Goal: Register for event/course

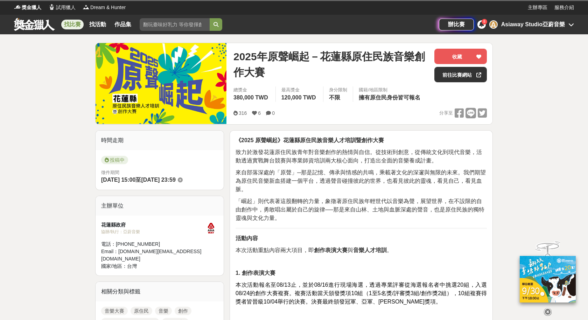
click at [549, 311] on icon at bounding box center [548, 312] width 8 height 8
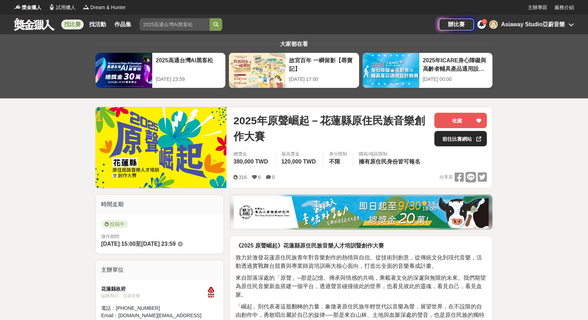
click at [469, 143] on link "前往比賽網站" at bounding box center [460, 138] width 53 height 15
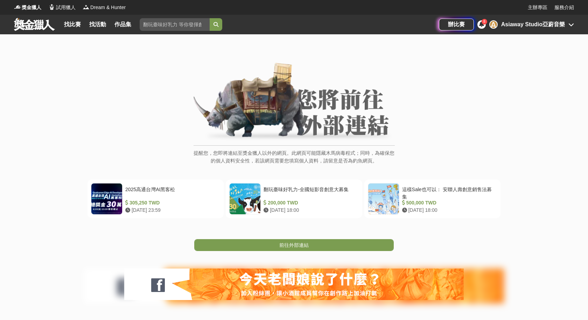
click at [310, 243] on link "前往外部連結" at bounding box center [294, 245] width 200 height 12
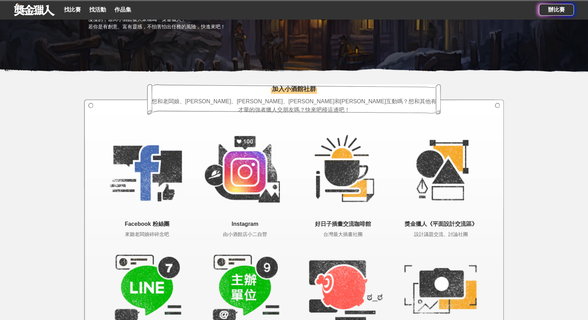
scroll to position [1242, 0]
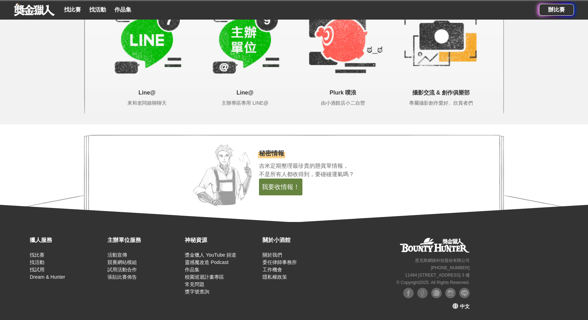
click at [460, 306] on span "中文" at bounding box center [465, 307] width 10 height 6
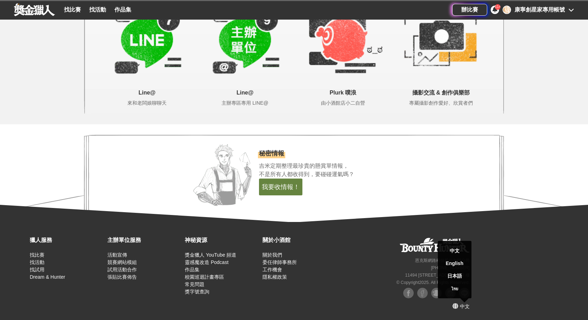
click at [505, 270] on div "獵人服務 找比賽 找活動 找試用 Dream & Hunter 主辦單位服務 活動宣傳 競賽網站模組 試用活動合作 張貼比賽佈告 神秘資源 獎金獵人 YouT…" at bounding box center [294, 271] width 588 height 98
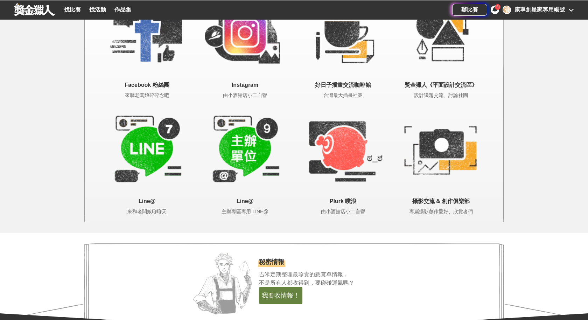
scroll to position [1350, 0]
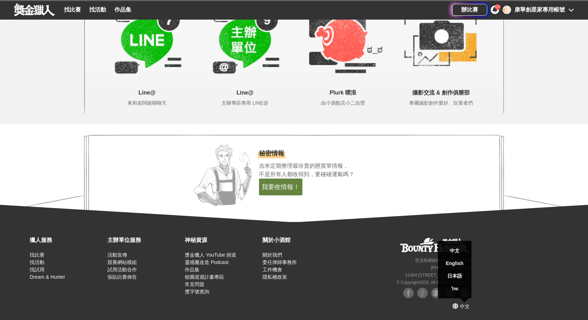
click at [494, 250] on div "獵人服務 找比賽 找活動 找試用 Dream & Hunter 主辦單位服務 活動宣傳 競賽網站模組 試用活動合作 張貼比賽佈告 神秘資源 獎金獵人 YouT…" at bounding box center [294, 271] width 588 height 98
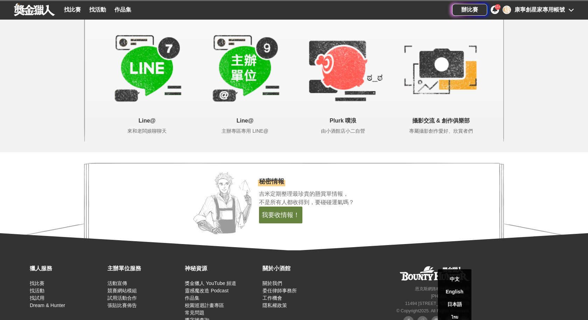
click at [496, 215] on div "秘密情報 吉米定期整理最珍貴的懸賞單情報， 不是所有人都收得到，要碰碰運氣嗎？ 我要收情報！" at bounding box center [381, 207] width 245 height 88
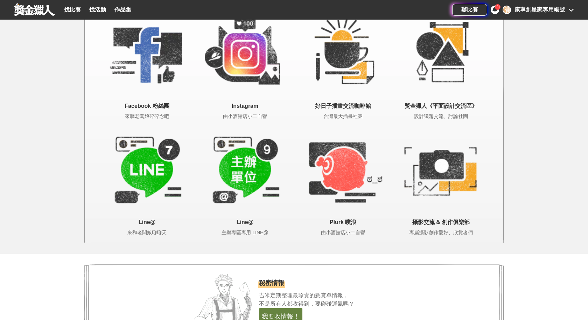
scroll to position [1480, 0]
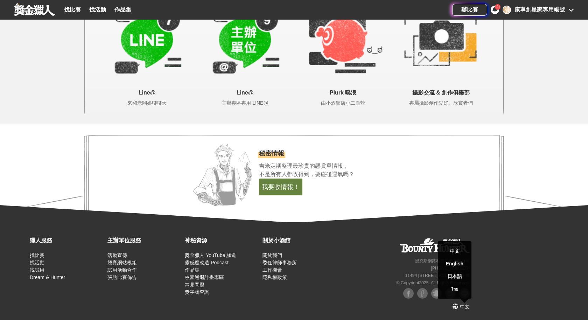
click at [500, 206] on div "秘密情報 吉米定期整理最珍貴的懸賞單情報， 不是所有人都收得到，要碰碰運氣嗎？ 我要收情報！" at bounding box center [381, 179] width 245 height 88
click at [386, 182] on div "秘密情報 吉米定期整理最珍貴的懸賞單情報， 不是所有人都收得到，要碰碰運氣嗎？ 我要收情報！" at bounding box center [381, 179] width 245 height 88
click at [433, 169] on div "秘密情報 吉米定期整理最珍貴的懸賞單情報， 不是所有人都收得到，要碰碰運氣嗎？ 我要收情報！" at bounding box center [381, 179] width 245 height 88
click at [464, 299] on div "中文 English 日本語 ไทย" at bounding box center [455, 269] width 34 height 57
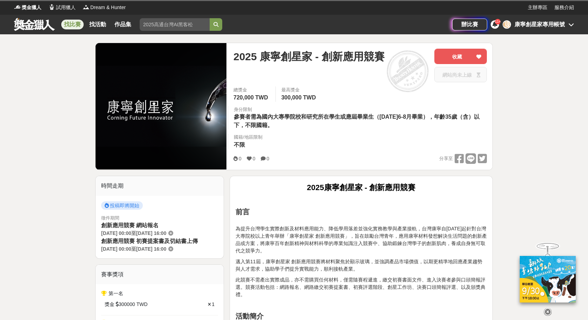
click at [549, 308] on icon at bounding box center [548, 312] width 8 height 8
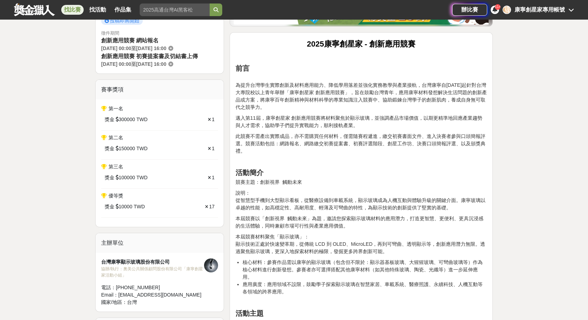
scroll to position [250, 0]
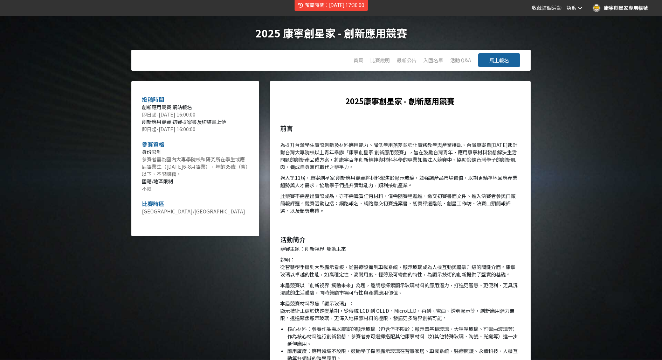
click at [492, 59] on span "馬上報名" at bounding box center [499, 60] width 20 height 7
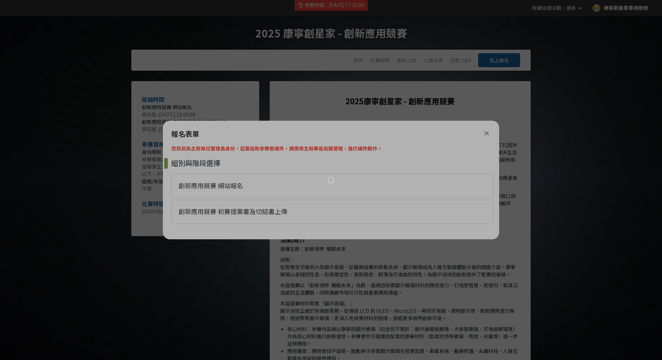
click at [262, 183] on div at bounding box center [331, 180] width 662 height 360
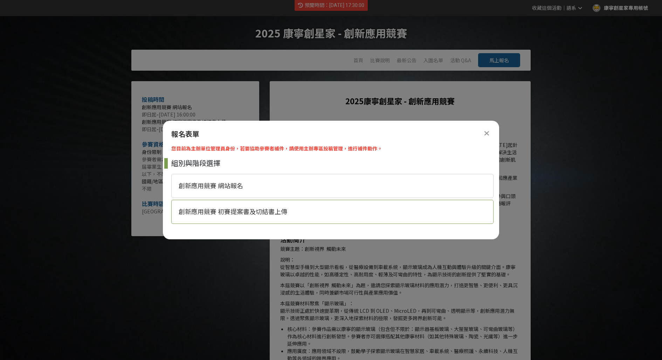
click at [224, 216] on div "創新應用競賽 初賽提案書及切結書上傳" at bounding box center [332, 212] width 322 height 24
select select "185329:185576"
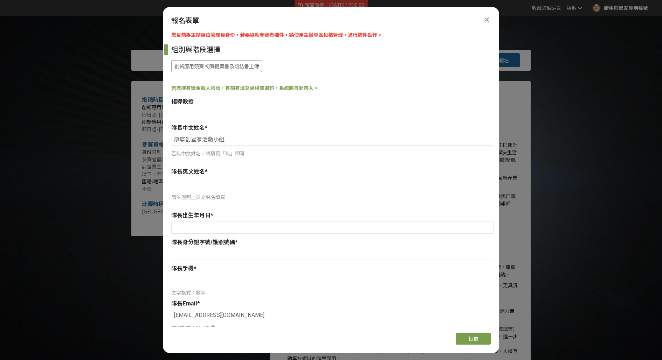
click at [238, 64] on select "創新應用競賽 網站報名 創新應用競賽 初賽提案書及切結書上傳" at bounding box center [216, 66] width 91 height 12
click at [221, 64] on select "創新應用競賽 網站報名 創新應用競賽 初賽提案書及切結書上傳" at bounding box center [216, 66] width 91 height 12
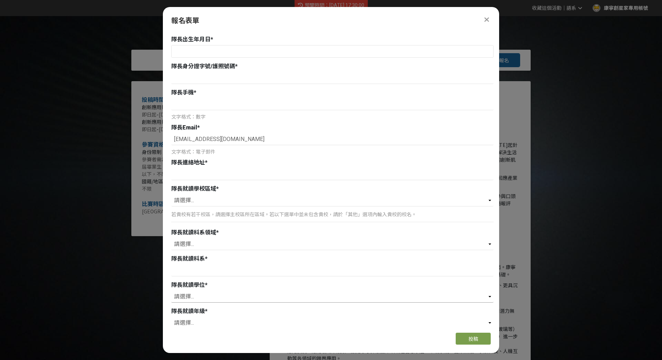
scroll to position [169, 0]
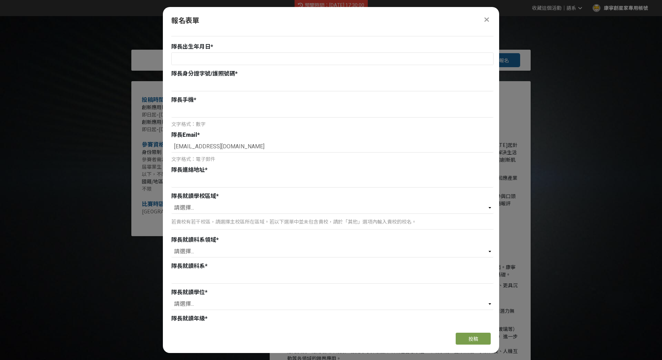
click at [485, 18] on icon at bounding box center [486, 19] width 5 height 7
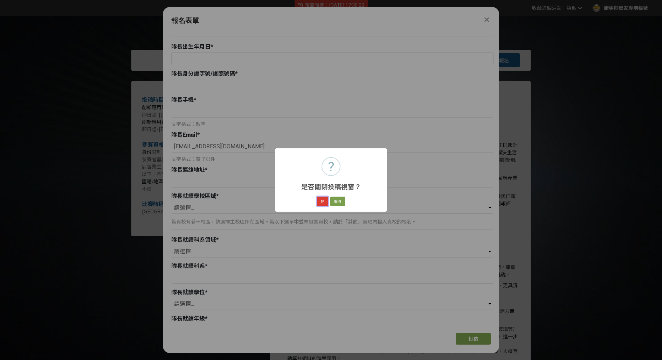
click at [326, 199] on button "好" at bounding box center [322, 202] width 11 height 10
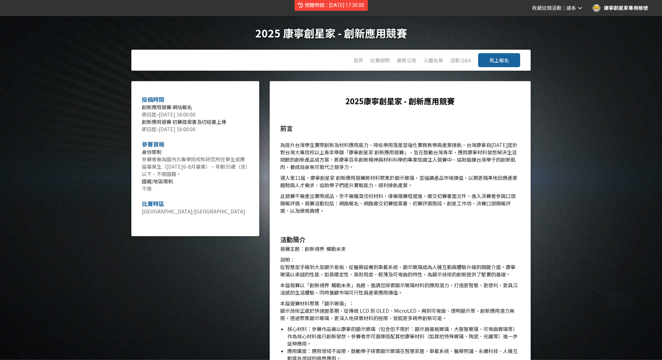
click at [503, 62] on span "馬上報名" at bounding box center [499, 60] width 20 height 7
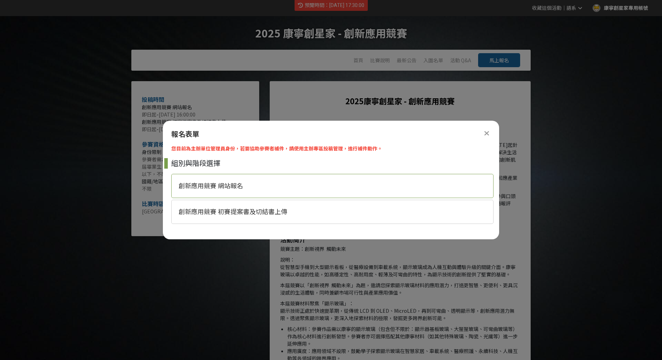
click at [269, 188] on div "創新應用競賽 網站報名" at bounding box center [332, 186] width 322 height 24
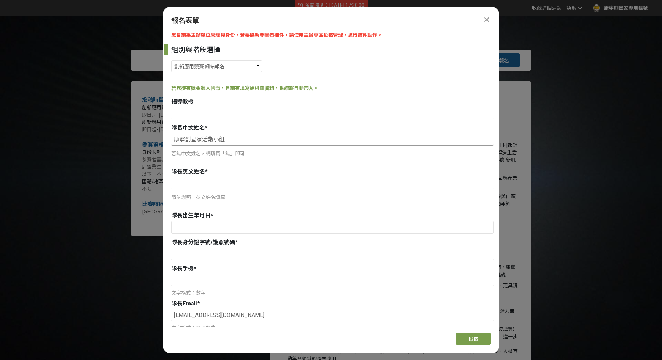
click at [237, 142] on input "康寧創星家活動小組" at bounding box center [332, 140] width 322 height 12
type input "d"
type input "test"
click at [228, 175] on div "隊長英文姓名 *" at bounding box center [332, 172] width 322 height 8
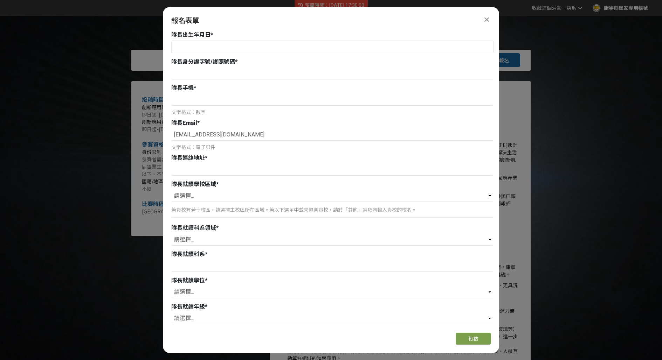
scroll to position [182, 0]
click at [202, 195] on select "請選擇... 北（台北、[GEOGRAPHIC_DATA]、桃園、新竹、[GEOGRAPHIC_DATA]） 中（台中、[GEOGRAPHIC_DATA]、南…" at bounding box center [332, 195] width 322 height 12
select select "北（台北、[GEOGRAPHIC_DATA]、桃園、新竹、[GEOGRAPHIC_DATA]）"
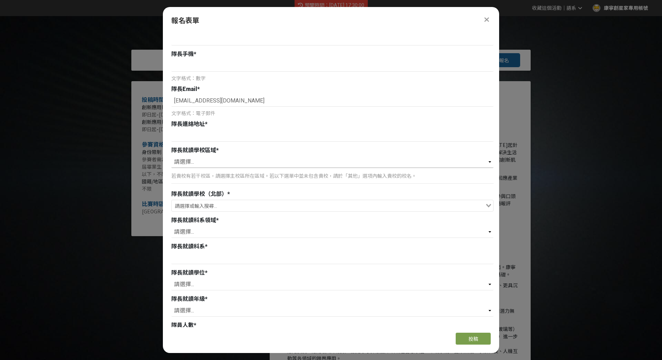
scroll to position [216, 0]
click at [211, 204] on input "Search for option" at bounding box center [328, 205] width 312 height 10
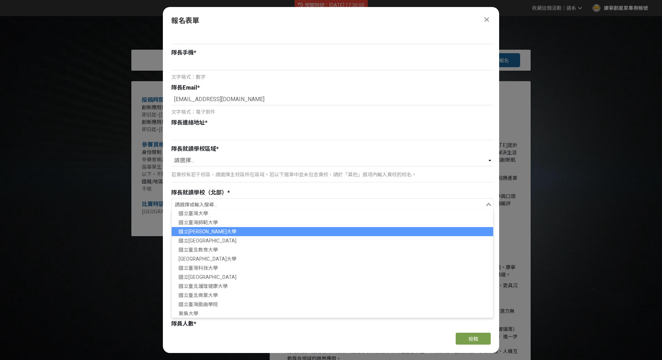
scroll to position [29, 0]
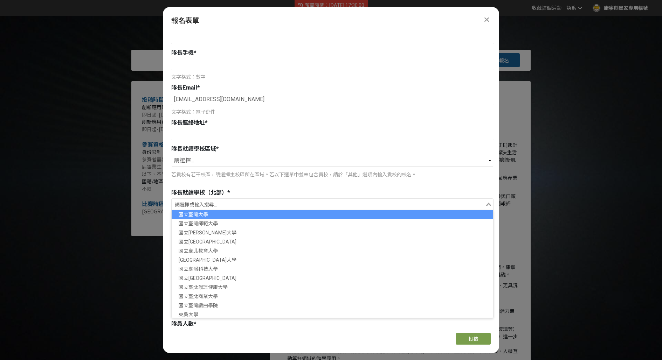
type input "d"
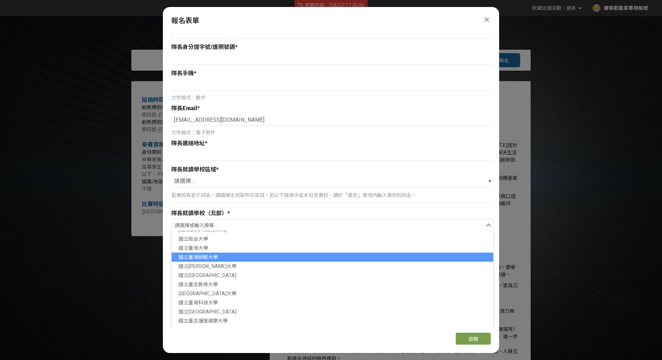
scroll to position [0, 0]
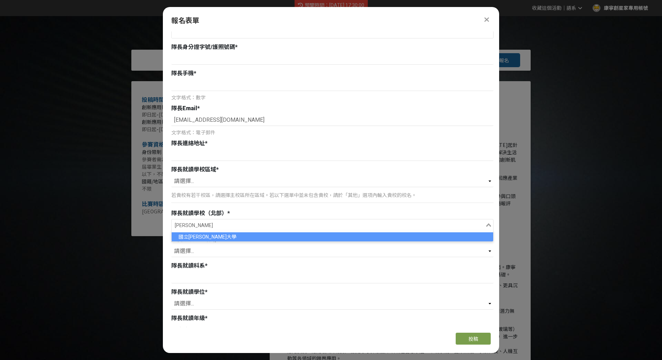
click at [200, 236] on li "國立陽明大學" at bounding box center [332, 236] width 321 height 9
type input "陽明"
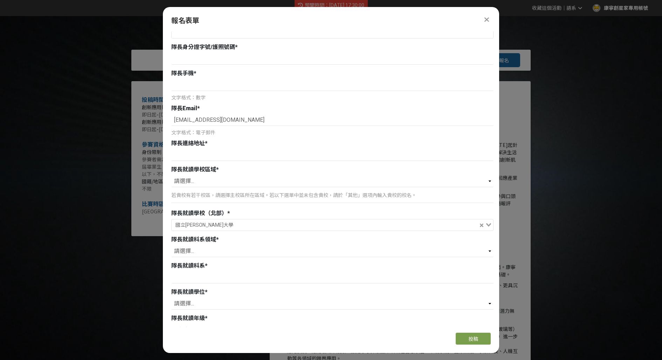
click at [236, 228] on input "Search for option" at bounding box center [357, 226] width 242 height 10
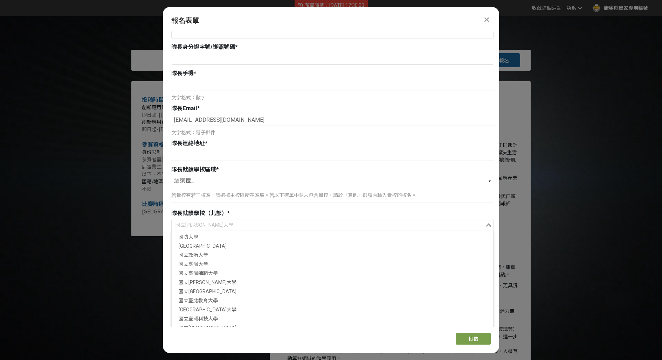
click at [329, 207] on div "指導教授 隊長中文姓名 * test 若無中文姓名，請填寫「無」即可 隊長英文姓名 * 請依護照上英文姓名填寫 隊長出生年月日 * 隊長身分證字號/護照號碼 …" at bounding box center [332, 172] width 322 height 541
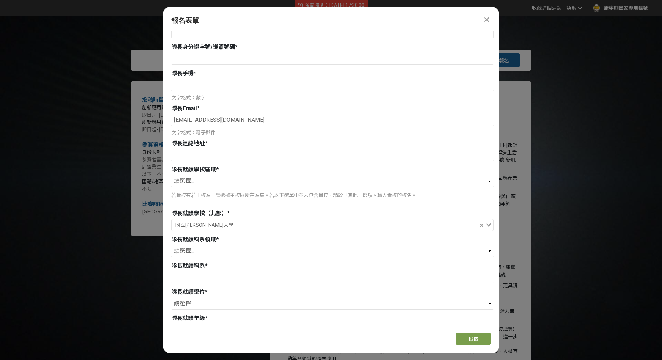
click at [327, 223] on input "Search for option" at bounding box center [357, 226] width 242 height 10
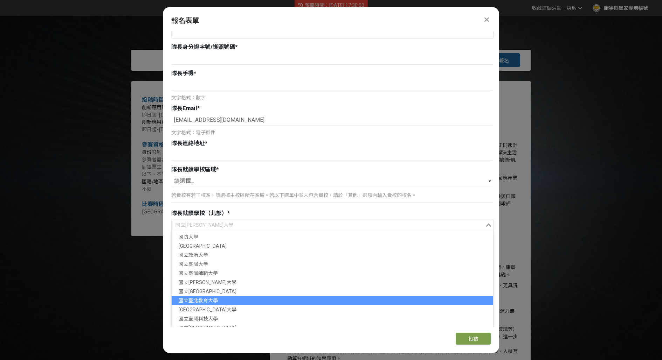
click at [285, 296] on li "國立臺北教育大學" at bounding box center [332, 300] width 321 height 9
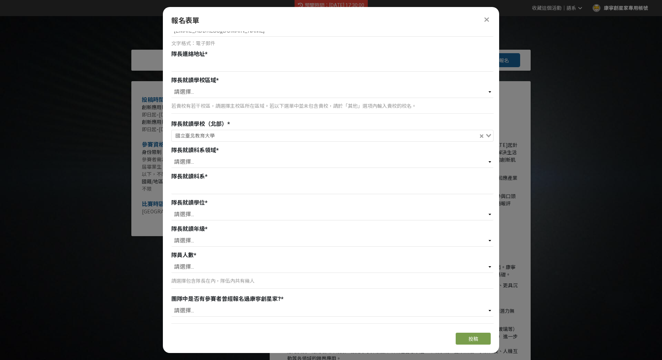
scroll to position [329, 0]
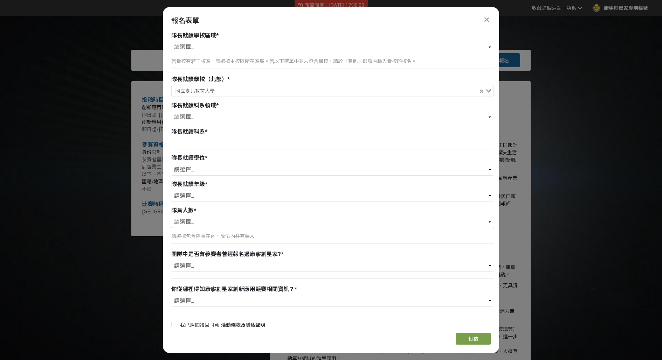
click at [202, 221] on select "請選擇... 1 2 3 4 5 6" at bounding box center [332, 222] width 322 height 12
drag, startPoint x: 171, startPoint y: 234, endPoint x: 254, endPoint y: 233, distance: 83.3
click at [254, 233] on p "請選擇包含隊長在內，隊伍內共有幾人" at bounding box center [332, 236] width 322 height 7
click at [266, 237] on p "請選擇包含隊長在內，隊伍內共有幾人" at bounding box center [332, 236] width 322 height 7
click at [192, 218] on select "請選擇... 1 2 3 4 5 6" at bounding box center [332, 222] width 322 height 12
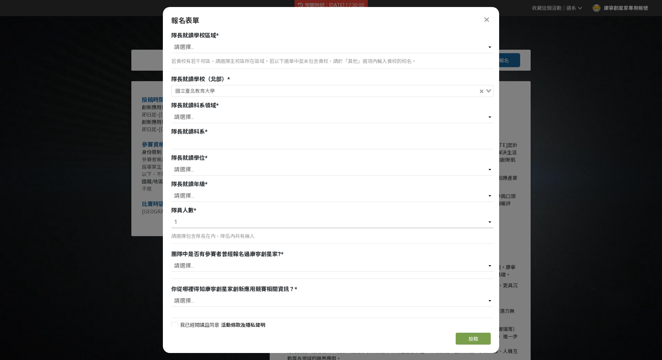
select select "2"
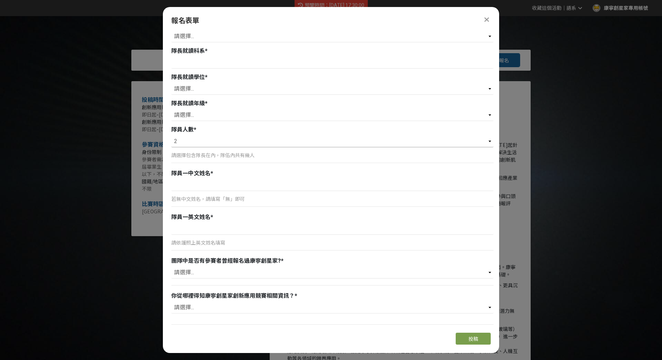
scroll to position [422, 0]
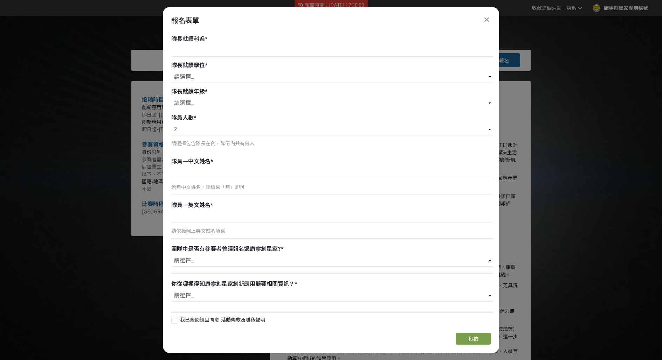
click at [200, 175] on input at bounding box center [332, 173] width 322 height 12
type input "ㄋ"
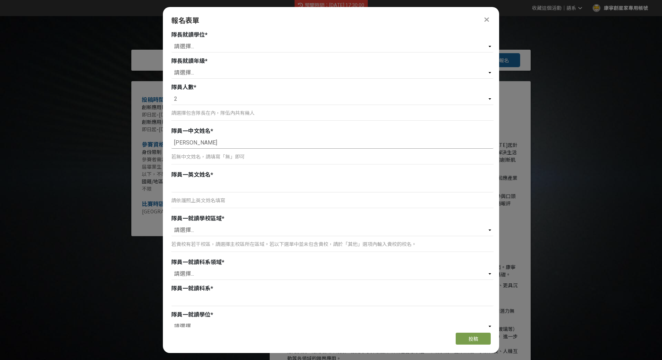
scroll to position [454, 0]
type input "小華"
click at [195, 227] on select "請選擇... 北（台北、基隆、桃園、新竹、苗栗） 中（台中、彰化、南投、雲林） 南（嘉義、台南、高雄、屏東） 東（宜蘭、花蓮、台東） 離島（澎湖、金門） 其他" at bounding box center [332, 229] width 322 height 12
select select "北（台北、基隆、桃園、新竹、苗栗）"
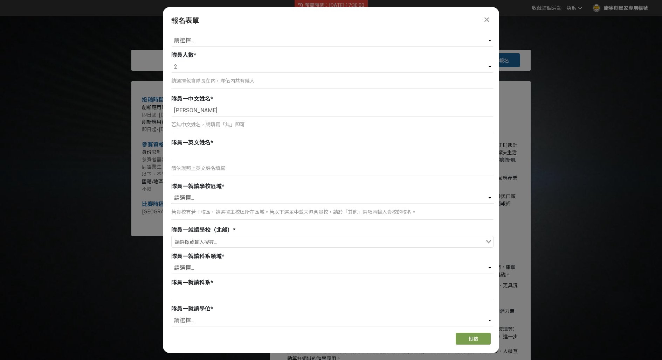
scroll to position [493, 0]
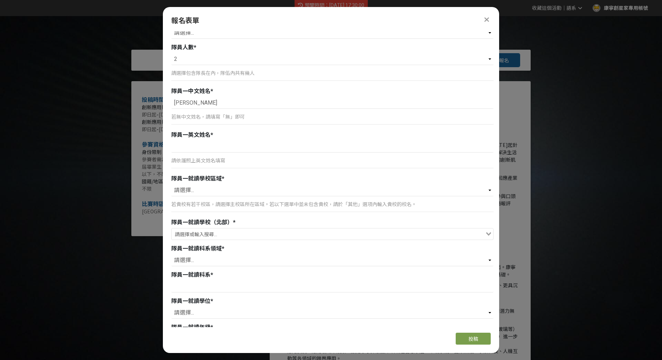
click at [239, 234] on input "Search for option" at bounding box center [328, 235] width 312 height 10
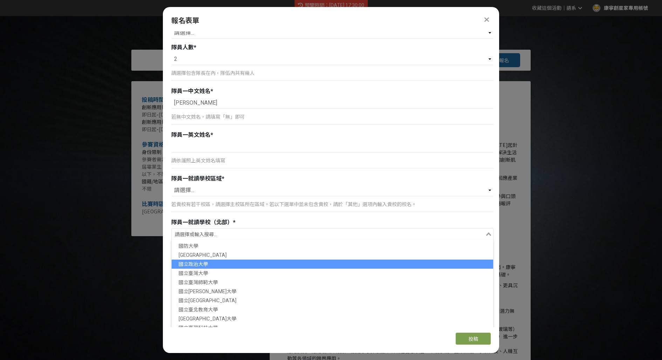
click at [227, 264] on li "國立政治大學" at bounding box center [332, 264] width 321 height 9
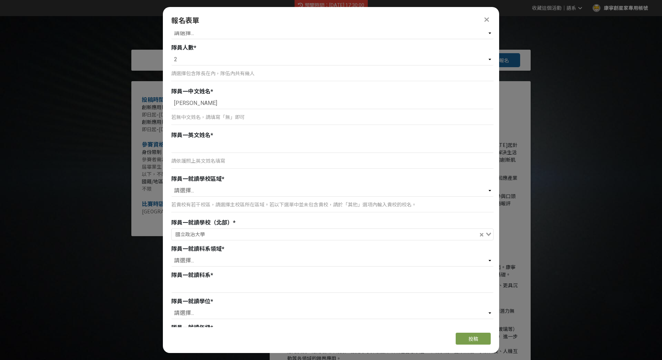
scroll to position [460, 0]
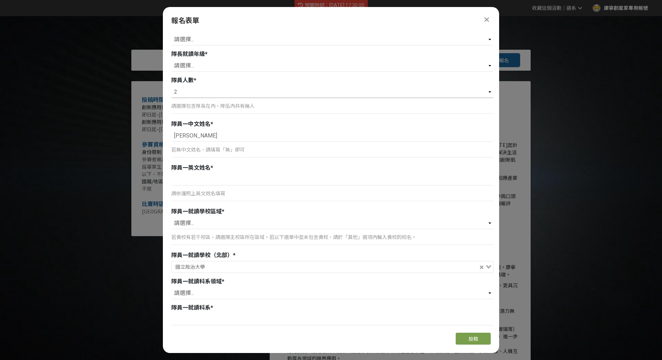
click at [204, 87] on select "請選擇... 1 2 3 4 5 6" at bounding box center [332, 92] width 322 height 12
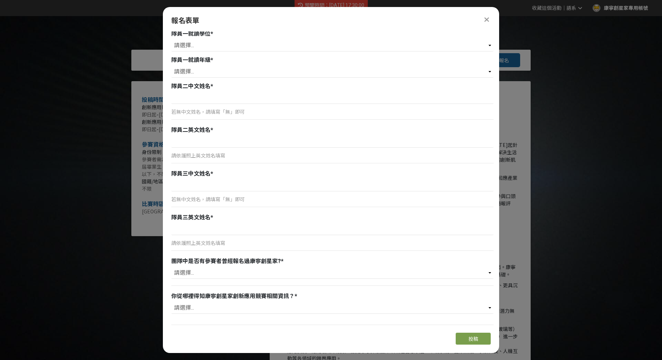
scroll to position [771, 0]
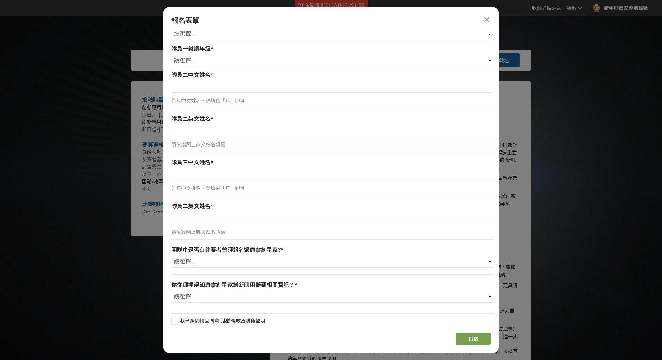
click at [486, 18] on icon at bounding box center [486, 19] width 5 height 7
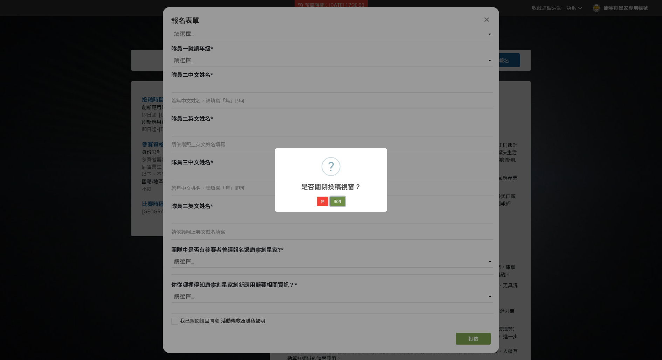
click at [335, 198] on button "取消" at bounding box center [337, 202] width 15 height 10
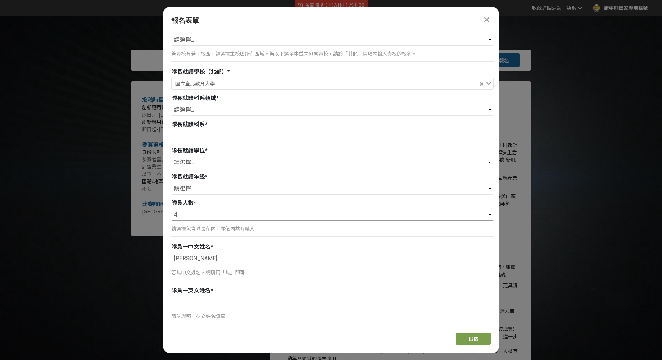
scroll to position [339, 0]
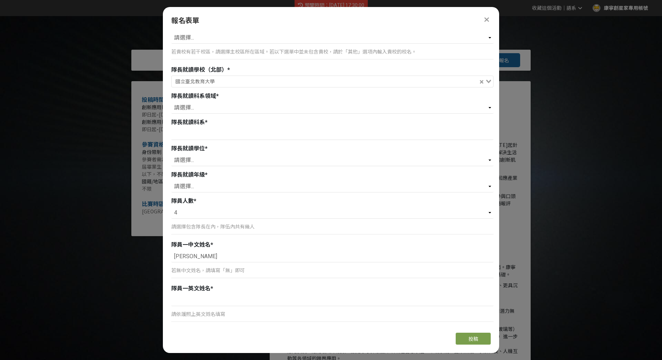
click at [205, 205] on div "隊員人數 * 請選擇... 1 2 3 4 5 6 請選擇包含隊長在內，隊伍內共有幾人" at bounding box center [332, 217] width 322 height 41
click at [205, 209] on select "請選擇... 1 2 3 4 5 6" at bounding box center [332, 213] width 322 height 12
click at [280, 207] on select "請選擇... 1 2 3 4 5 6" at bounding box center [332, 213] width 322 height 12
select select "5"
click at [287, 214] on select "請選擇... 1 2 3 4 5 6" at bounding box center [332, 213] width 322 height 12
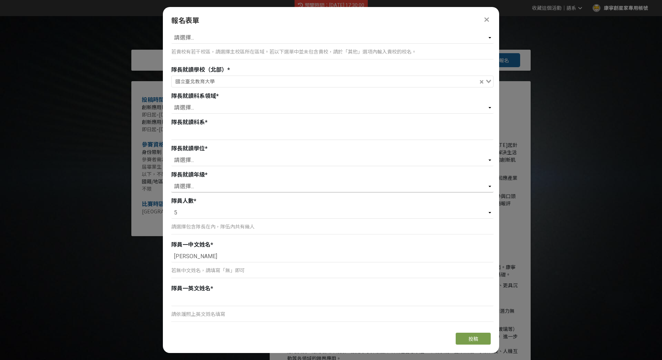
click at [485, 185] on select "請選擇... 一年級 二年級 三年級 四年級 五年級 六年級 七年級" at bounding box center [332, 187] width 322 height 12
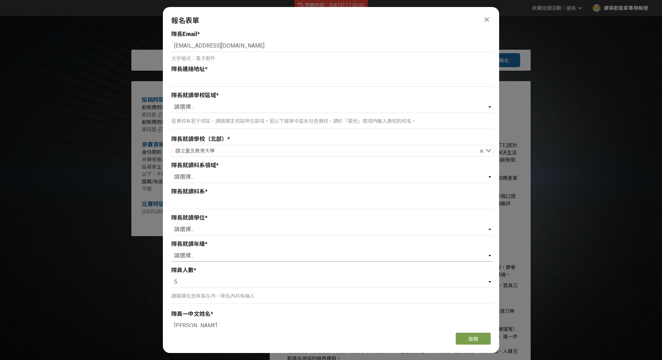
scroll to position [242, 0]
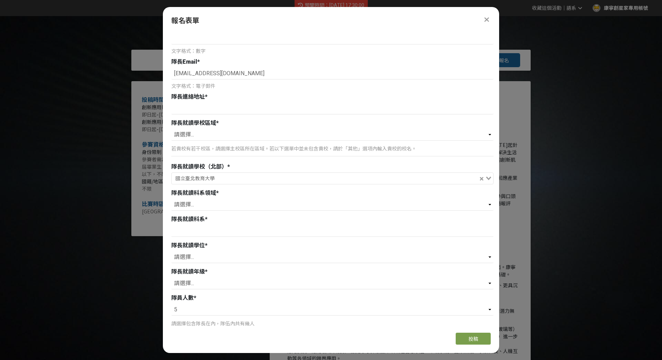
click at [486, 19] on icon at bounding box center [486, 19] width 5 height 7
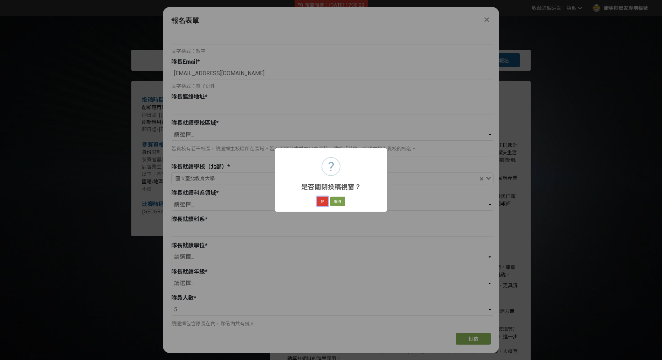
click at [320, 202] on button "好" at bounding box center [322, 202] width 11 height 10
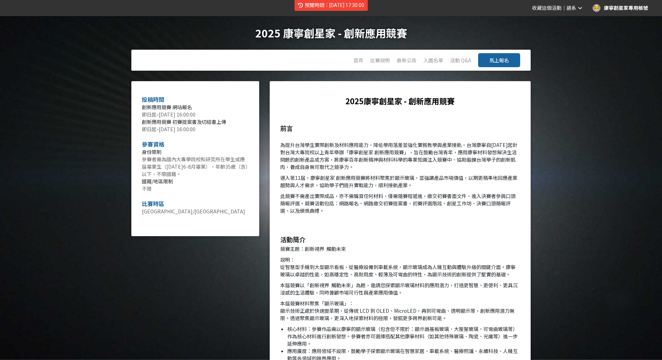
click at [509, 62] on button "馬上報名" at bounding box center [499, 60] width 42 height 14
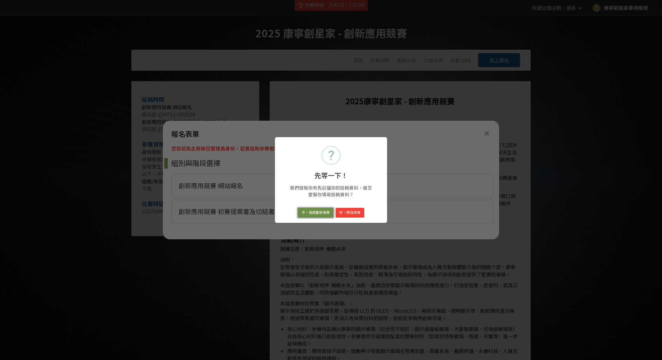
click at [326, 216] on button "不，我想重新填寫" at bounding box center [316, 213] width 36 height 10
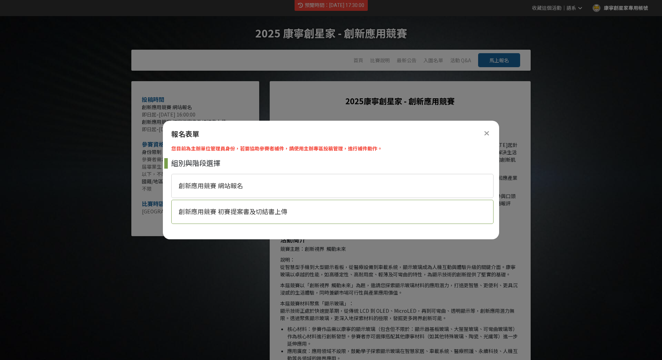
click at [245, 220] on div "創新應用競賽 初賽提案書及切結書上傳" at bounding box center [332, 212] width 322 height 24
select select "185329:185576"
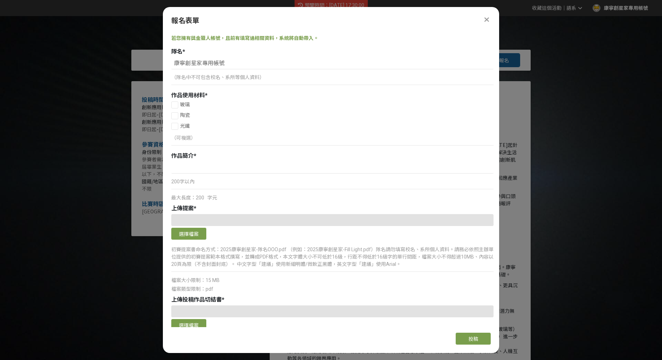
scroll to position [0, 0]
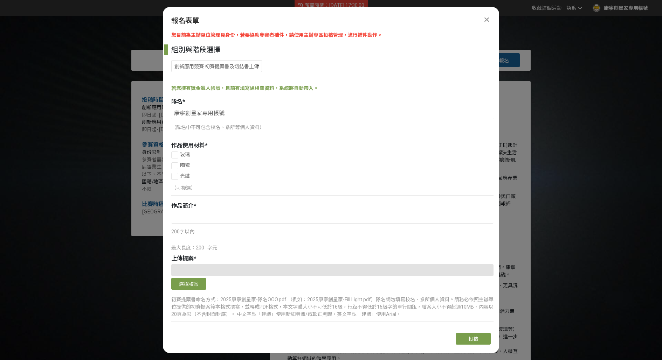
click at [487, 21] on icon at bounding box center [486, 19] width 5 height 7
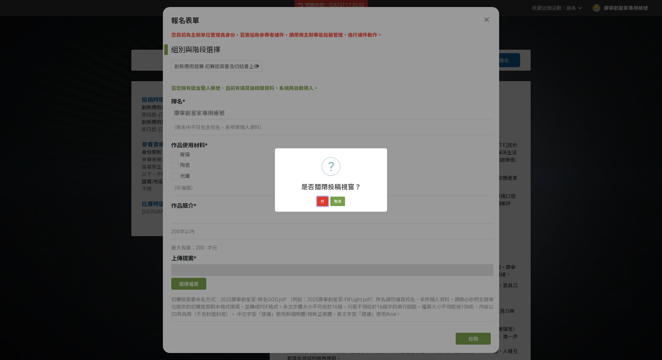
click at [325, 201] on button "好" at bounding box center [322, 202] width 11 height 10
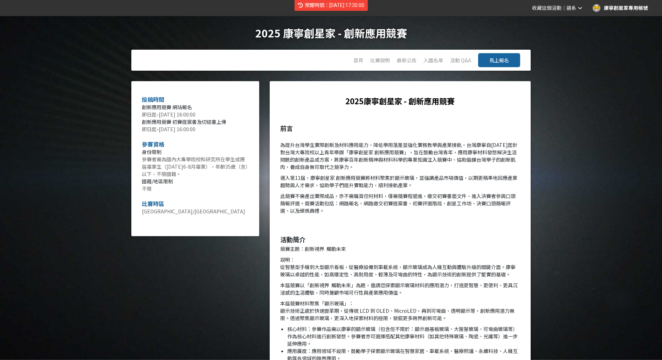
click at [503, 64] on button "馬上報名" at bounding box center [499, 60] width 42 height 14
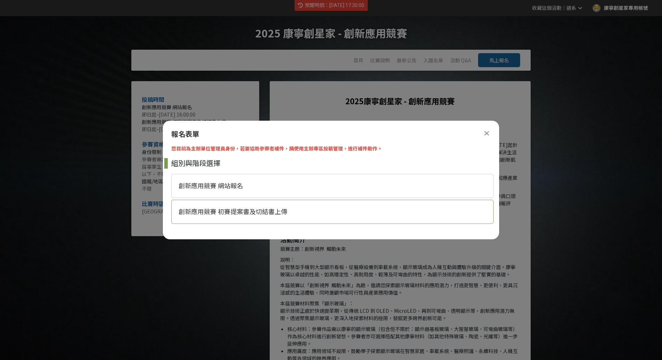
click at [237, 213] on span "創新應用競賽 初賽提案書及切結書上傳" at bounding box center [233, 211] width 109 height 7
select select "185329:185576"
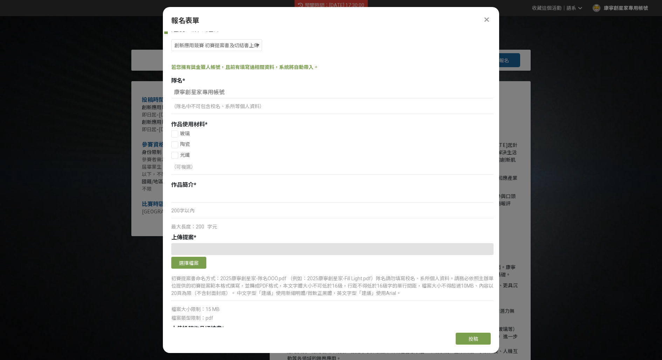
scroll to position [26, 0]
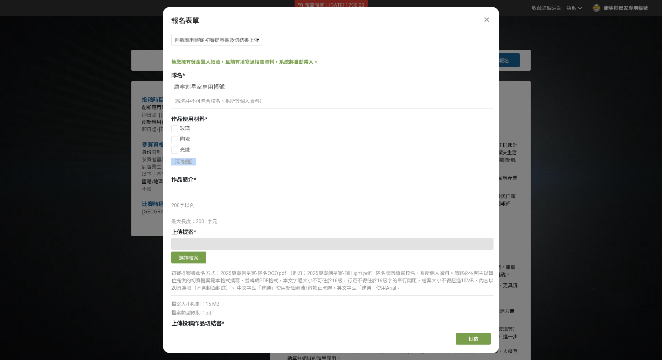
drag, startPoint x: 171, startPoint y: 162, endPoint x: 246, endPoint y: 165, distance: 75.0
click at [246, 165] on div "您目前為主辦單位管理員身份，若要協助參賽者補件，請使用主辦專區投稿管理，進行補件動作。 組別與階段選擇 創新應用競賽 網站報名 創新應用競賽 初賽提案書及切結…" at bounding box center [331, 180] width 336 height 296
click at [196, 162] on div "（可複選）" at bounding box center [332, 161] width 322 height 7
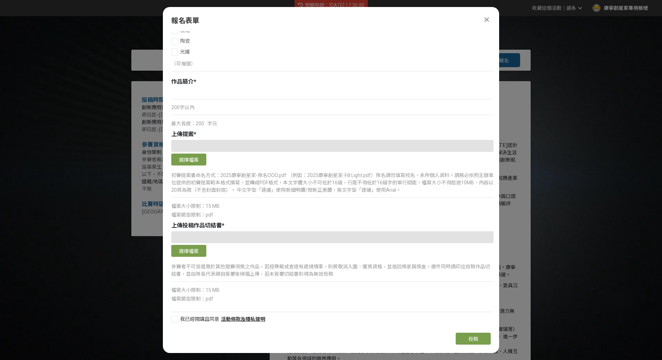
click at [485, 20] on icon at bounding box center [486, 19] width 5 height 7
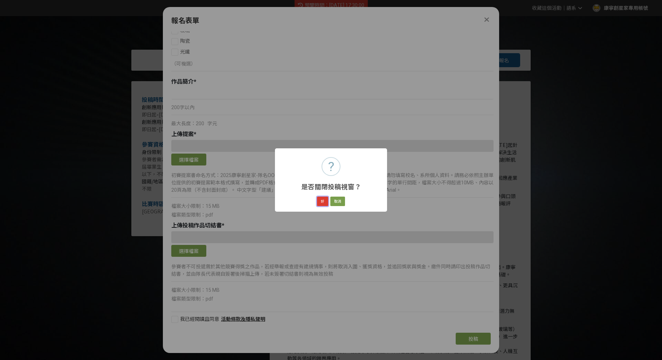
click at [323, 203] on button "好" at bounding box center [322, 202] width 11 height 10
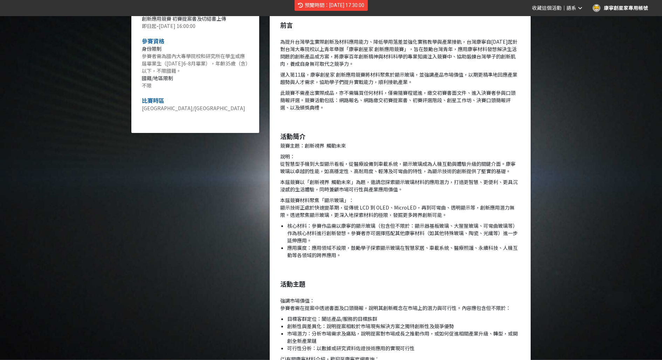
scroll to position [0, 0]
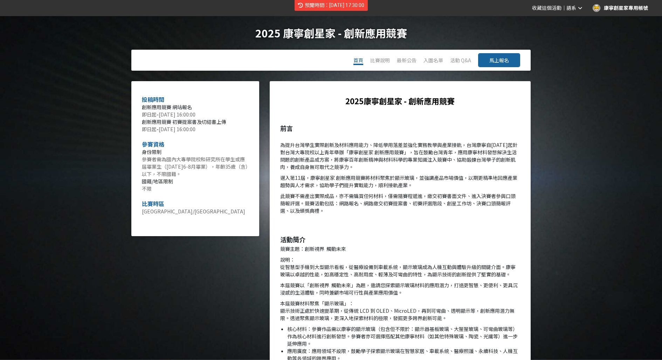
click at [360, 62] on span "首頁" at bounding box center [358, 60] width 10 height 7
click at [362, 61] on span "首頁" at bounding box center [358, 60] width 10 height 7
click at [468, 58] on link "活動 Q&A" at bounding box center [460, 61] width 21 height 8
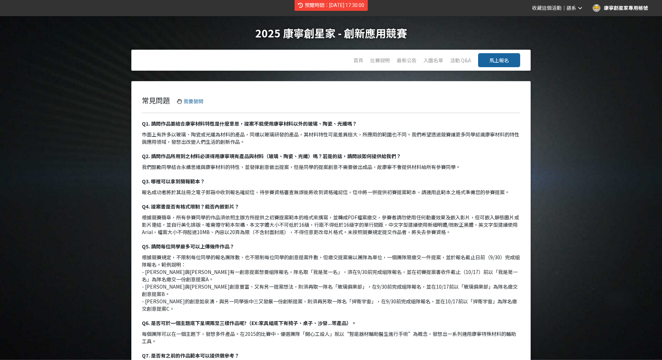
click at [509, 59] on button "馬上報名" at bounding box center [499, 60] width 42 height 14
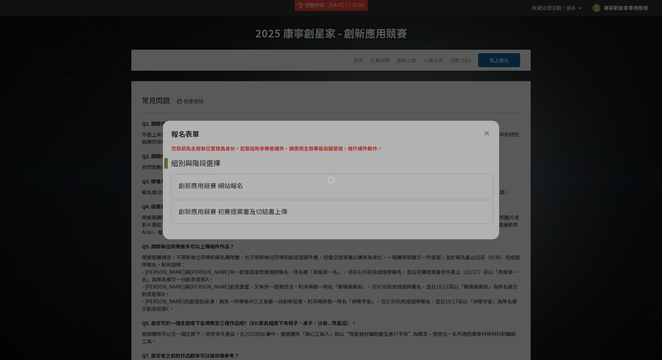
click at [338, 189] on div at bounding box center [331, 180] width 662 height 360
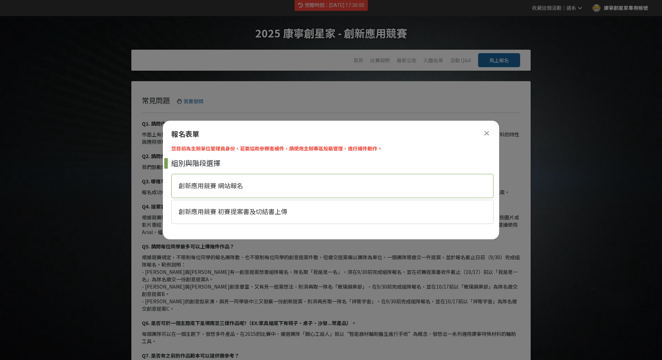
click at [329, 193] on div "創新應用競賽 網站報名" at bounding box center [332, 186] width 322 height 24
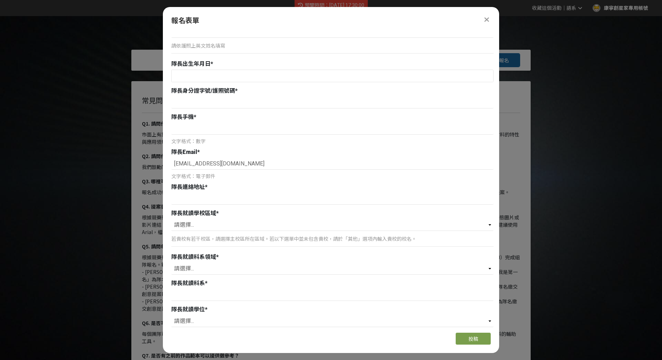
scroll to position [309, 0]
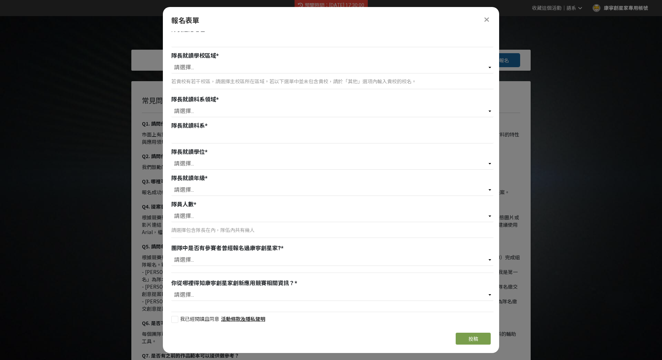
click at [175, 318] on div at bounding box center [174, 319] width 7 height 7
checkbox input "true"
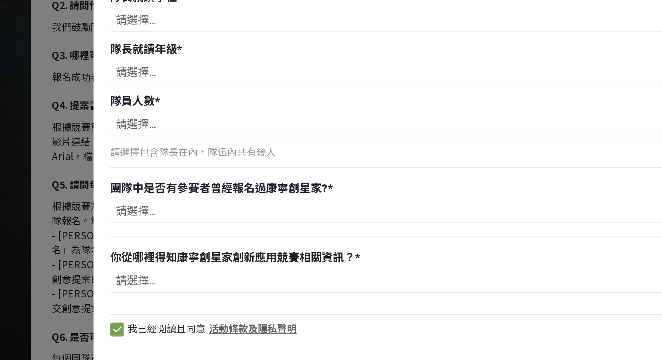
click at [252, 319] on link "活動條款及隱私聲明" at bounding box center [243, 319] width 44 height 6
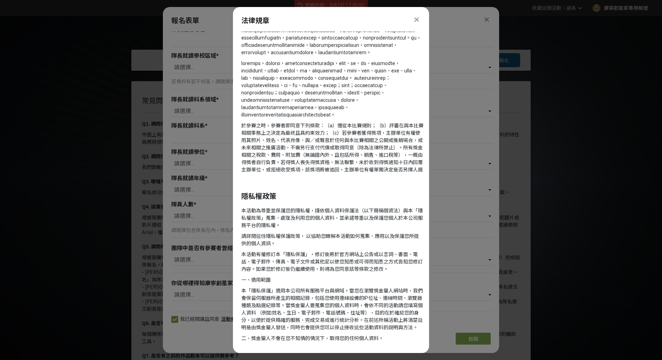
scroll to position [0, 0]
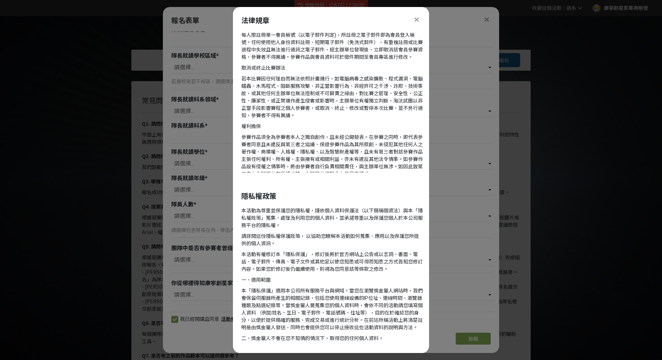
click at [417, 19] on icon at bounding box center [416, 19] width 5 height 7
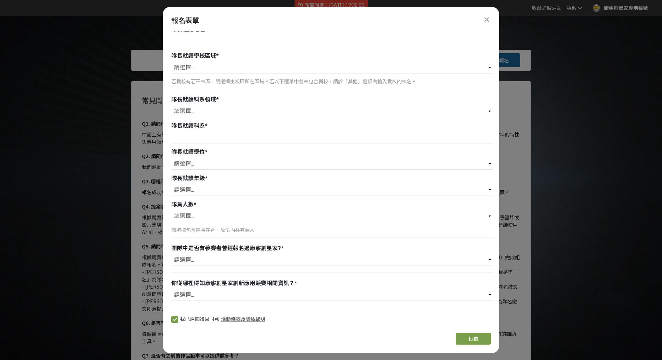
click at [252, 319] on link "活動條款及隱私聲明" at bounding box center [243, 319] width 44 height 6
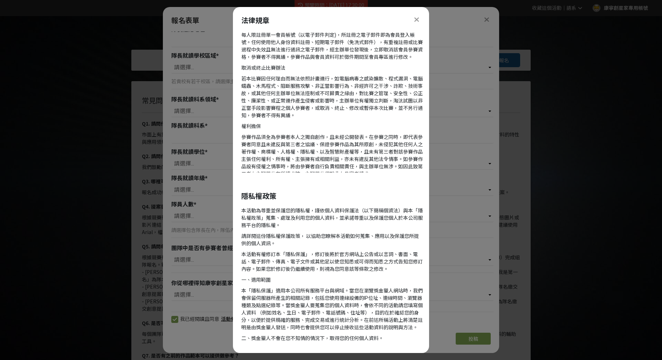
click at [418, 21] on icon at bounding box center [416, 19] width 5 height 7
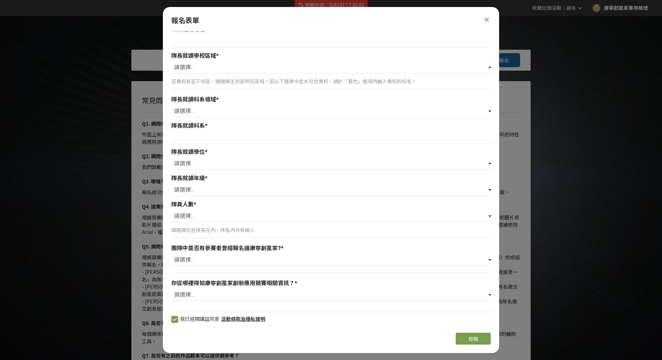
click at [489, 19] on div at bounding box center [486, 19] width 8 height 8
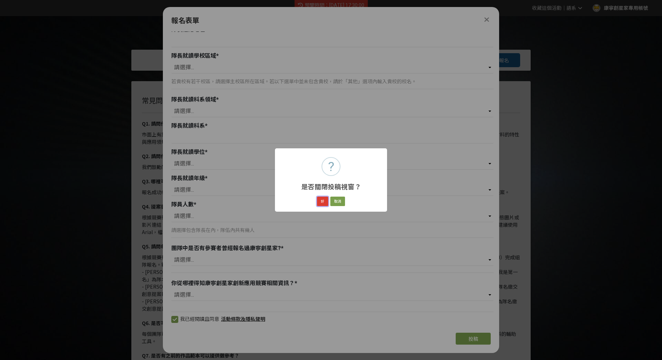
click at [322, 200] on button "好" at bounding box center [322, 202] width 11 height 10
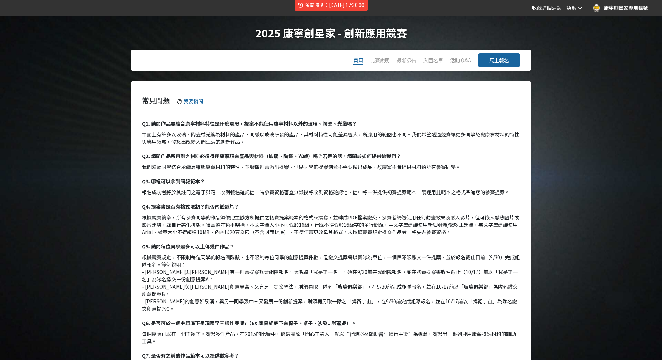
click at [359, 63] on span "首頁" at bounding box center [358, 60] width 10 height 7
click at [383, 67] on div "比賽說明" at bounding box center [380, 60] width 20 height 21
click at [384, 60] on link "比賽說明" at bounding box center [380, 61] width 20 height 8
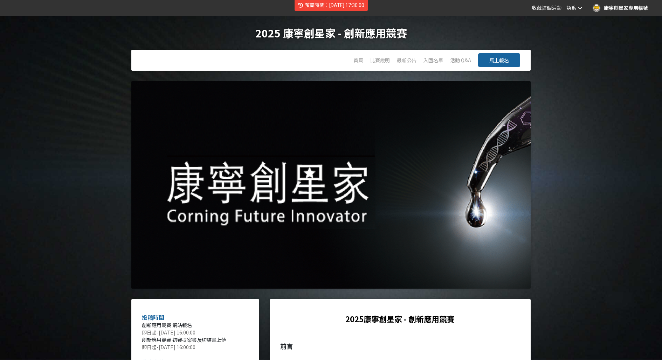
click at [349, 8] on div "預覽時間：[DATE] 17:30:00" at bounding box center [330, 5] width 73 height 11
click at [353, 7] on span "預覽時間：[DATE] 17:30:00" at bounding box center [335, 5] width 60 height 6
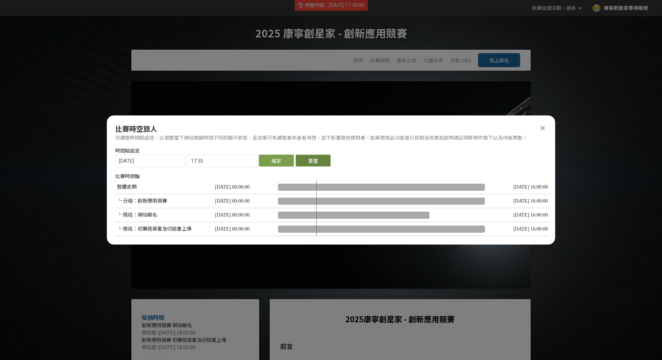
click at [310, 164] on button "重置" at bounding box center [312, 161] width 35 height 12
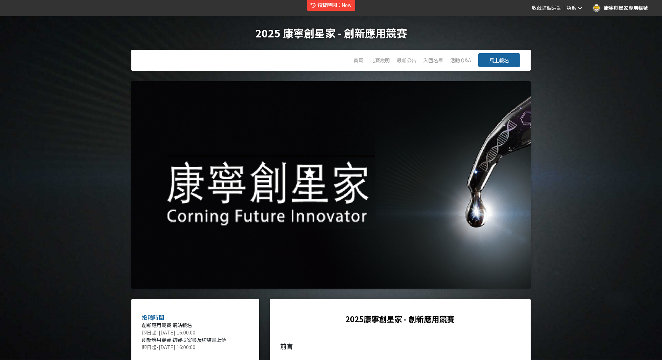
click at [335, 7] on span "預覽時間：Now" at bounding box center [334, 5] width 34 height 6
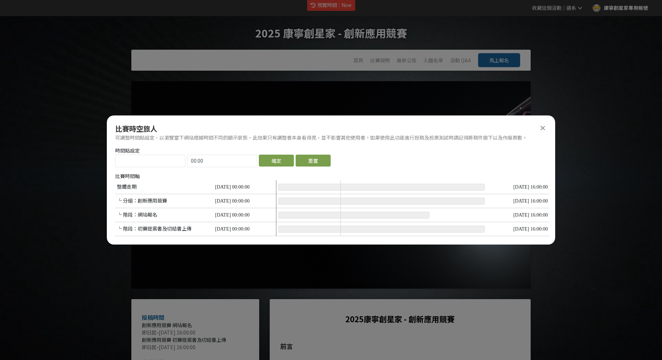
click at [339, 215] on div at bounding box center [381, 208] width 207 height 56
type input "2025-09-03"
type input "03:42"
click at [352, 211] on div at bounding box center [381, 208] width 207 height 56
type input "[DATE]"
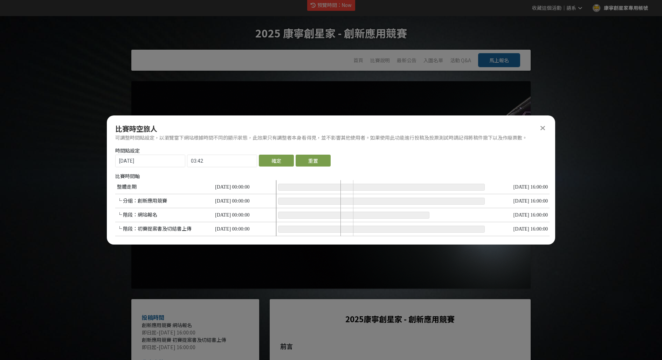
type input "01:44"
click at [337, 213] on div at bounding box center [381, 208] width 207 height 56
type input "2025-09-02"
type input "12:02"
click at [351, 213] on div at bounding box center [381, 208] width 207 height 56
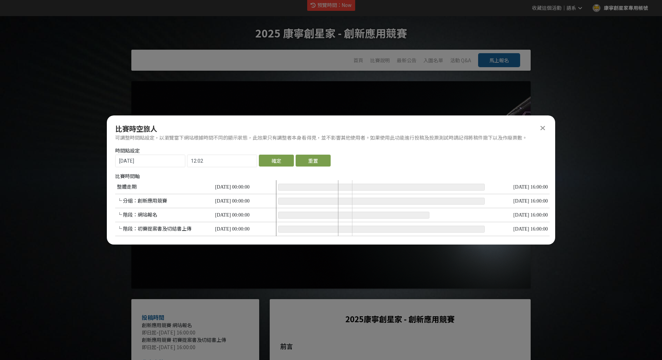
type input "2025-09-06"
type input "17:54"
click at [457, 218] on div at bounding box center [381, 208] width 207 height 56
type input "[DATE]"
type input "14:42"
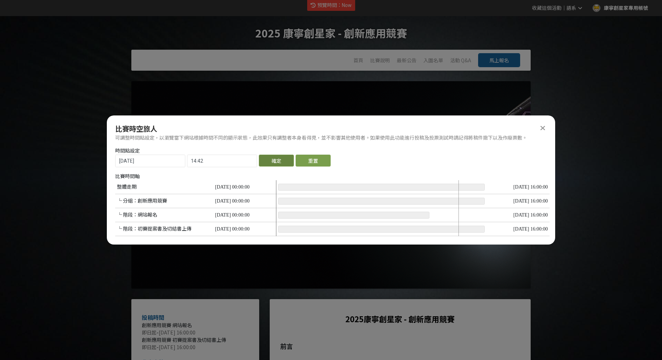
click at [273, 155] on button "確定" at bounding box center [276, 161] width 35 height 12
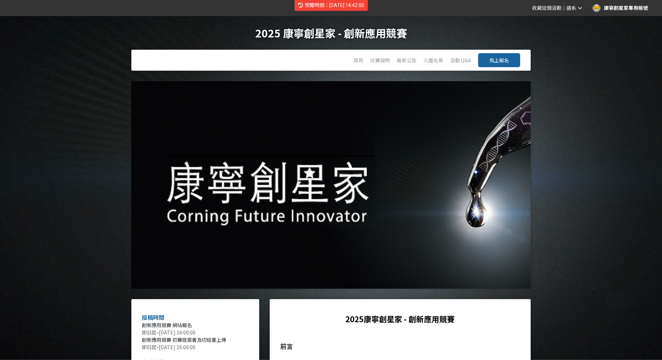
click at [500, 58] on span "馬上報名" at bounding box center [499, 60] width 20 height 7
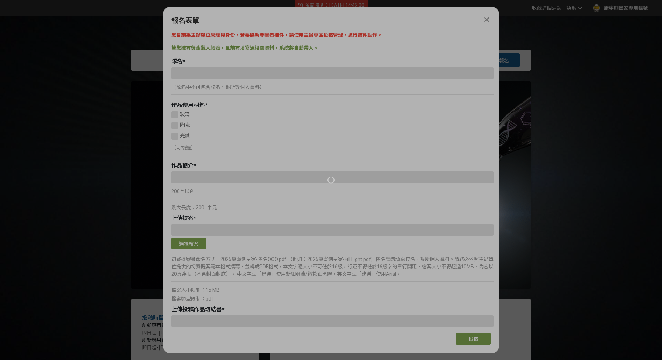
type input "康寧創星家專用帳號"
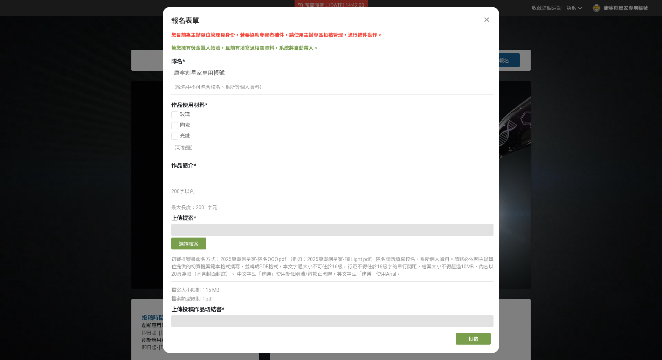
click at [486, 18] on icon at bounding box center [486, 19] width 5 height 7
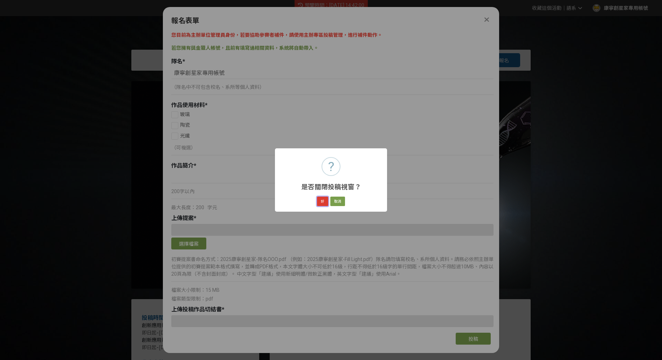
click at [322, 202] on button "好" at bounding box center [322, 202] width 11 height 10
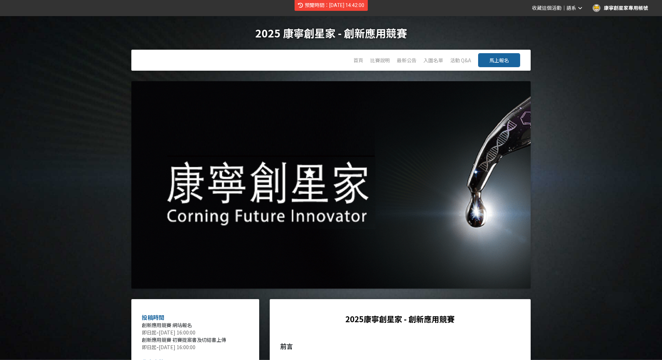
click at [333, 9] on div "預覽時間：[DATE] 14:42:00" at bounding box center [330, 5] width 73 height 11
click at [342, 6] on span "預覽時間：[DATE] 14:42:00" at bounding box center [335, 5] width 60 height 6
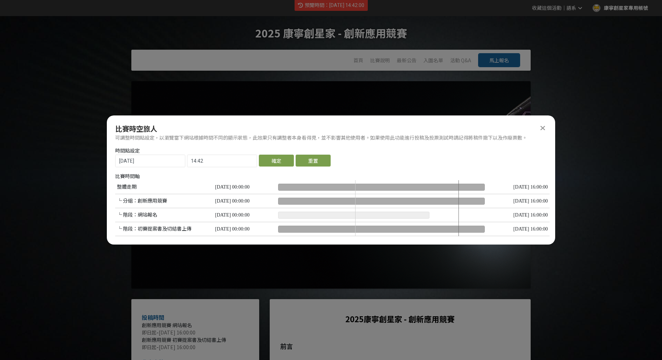
click at [354, 200] on div at bounding box center [381, 208] width 207 height 56
type input "[DATE]"
type input "17:24"
click at [279, 163] on button "確定" at bounding box center [276, 161] width 35 height 12
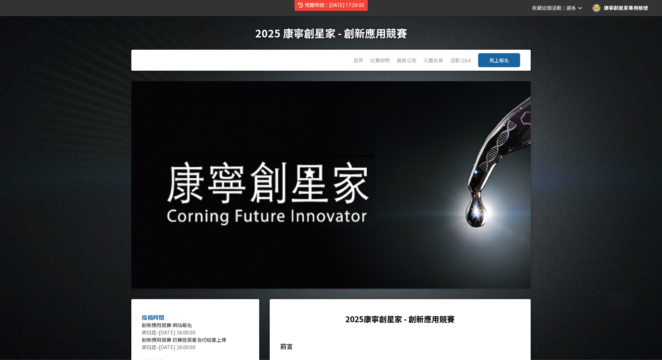
click at [505, 62] on span "馬上報名" at bounding box center [499, 60] width 20 height 7
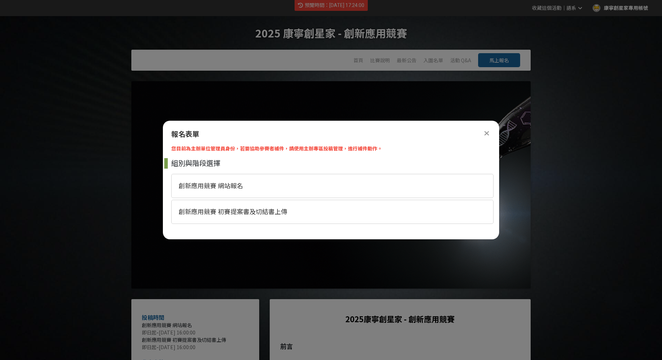
click at [488, 132] on icon at bounding box center [486, 133] width 5 height 7
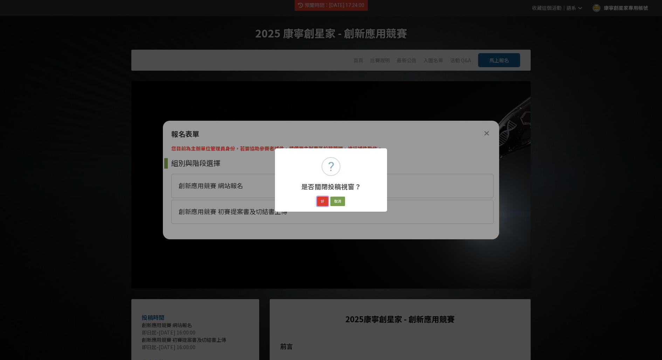
click at [323, 200] on button "好" at bounding box center [322, 202] width 11 height 10
